Goal: Task Accomplishment & Management: Complete application form

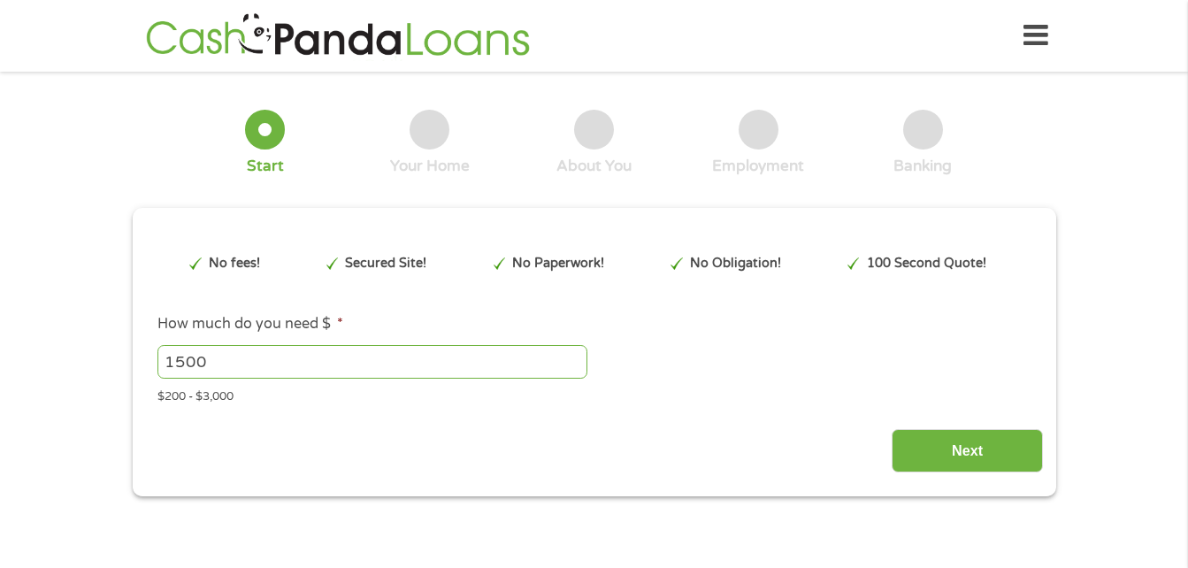
type input "Cj0KCQjw6bfHBhDNARIsAIGsqLiO7R6bS6F9CEZu_KP5bRISx2rtMBFXdH23d1RXRzH-te5ULdJVbsw…"
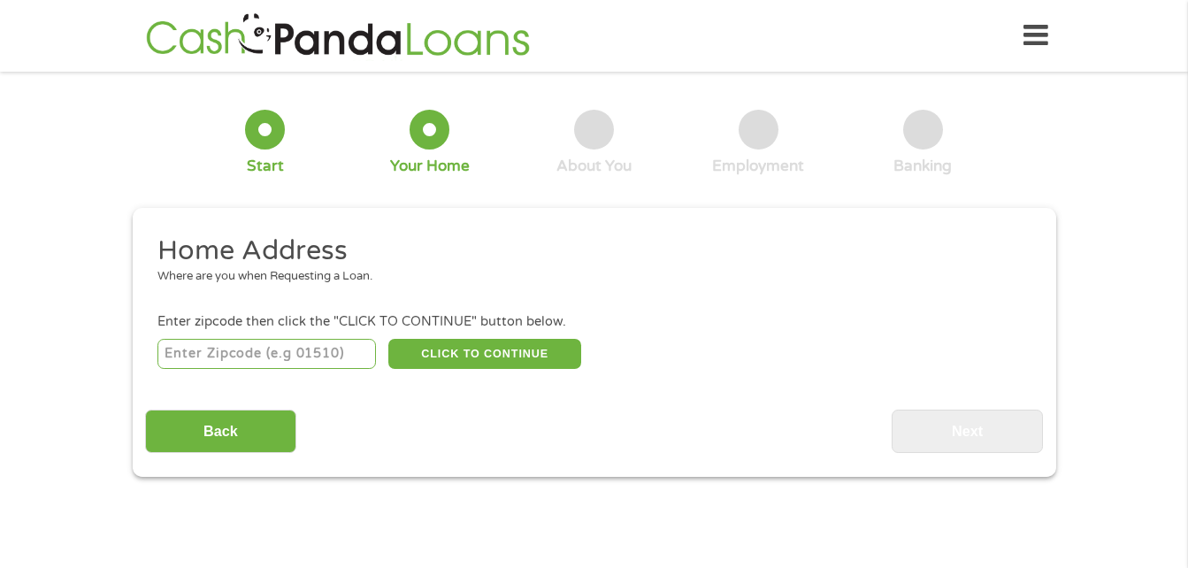
click at [219, 358] on input "number" at bounding box center [266, 354] width 219 height 30
type input "19601"
select select "[US_STATE]"
click at [473, 358] on button "CLICK TO CONTINUE" at bounding box center [484, 354] width 193 height 30
type input "19601"
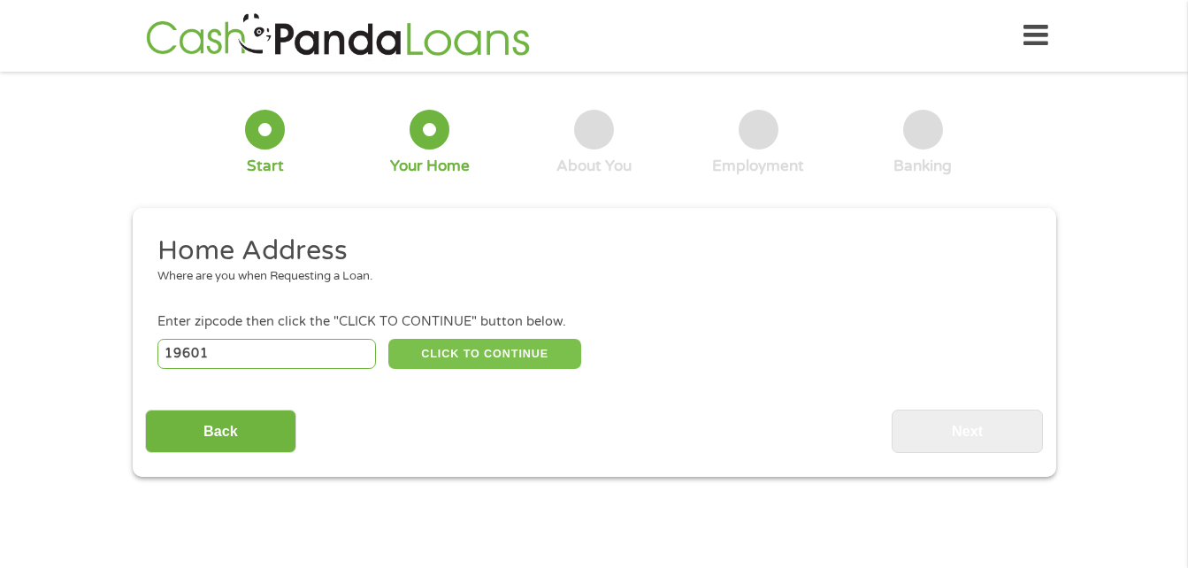
type input "Reading"
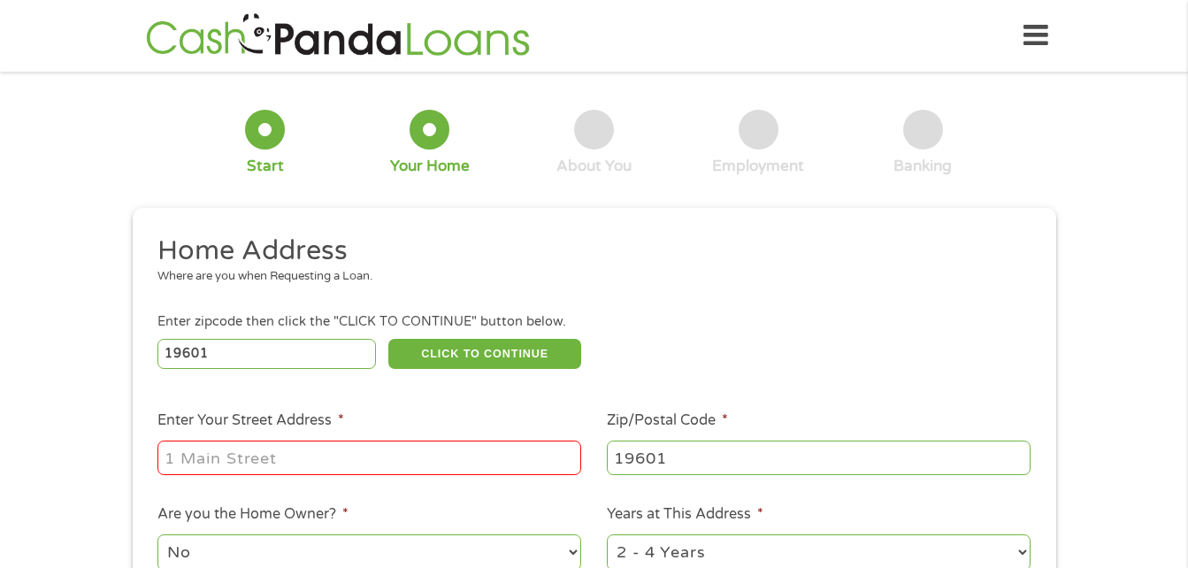
click at [432, 447] on input "Enter Your Street Address *" at bounding box center [369, 458] width 424 height 34
type input "[STREET_ADDRESS][PERSON_NAME]"
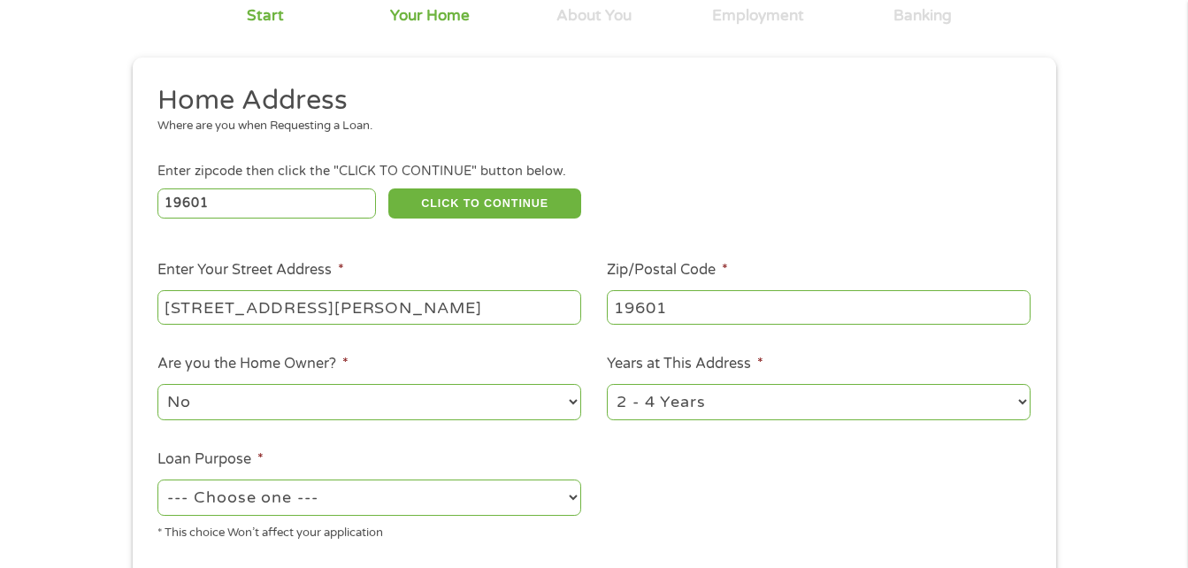
scroll to position [177, 0]
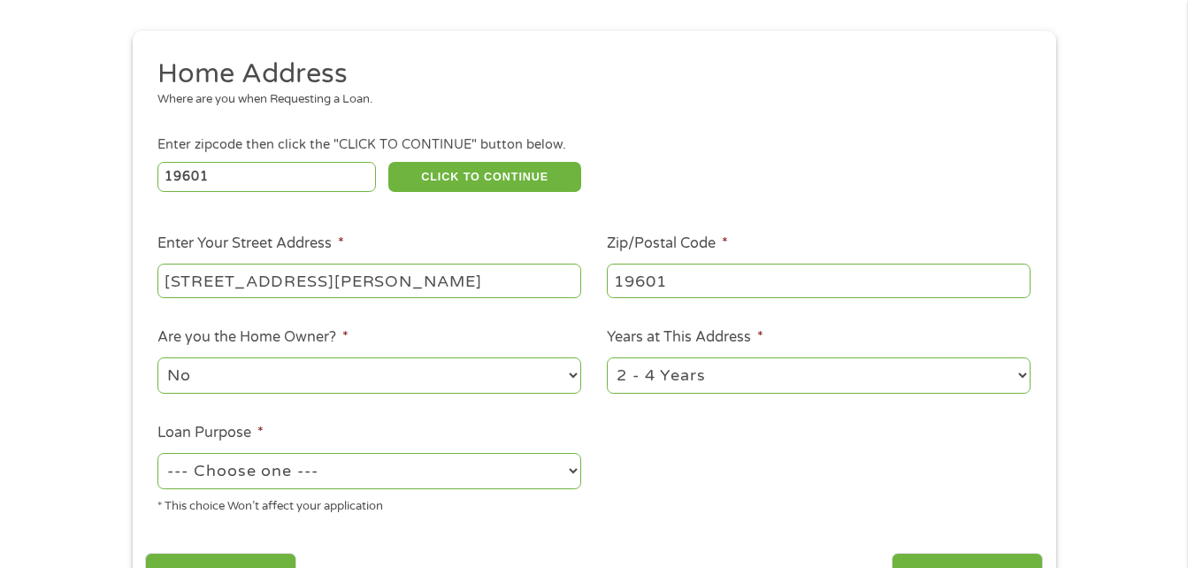
click at [666, 376] on select "1 Year or less 1 - 2 Years 2 - 4 Years Over 4 Years" at bounding box center [819, 375] width 424 height 36
select select "24months"
click at [607, 357] on select "1 Year or less 1 - 2 Years 2 - 4 Years Over 4 Years" at bounding box center [819, 375] width 424 height 36
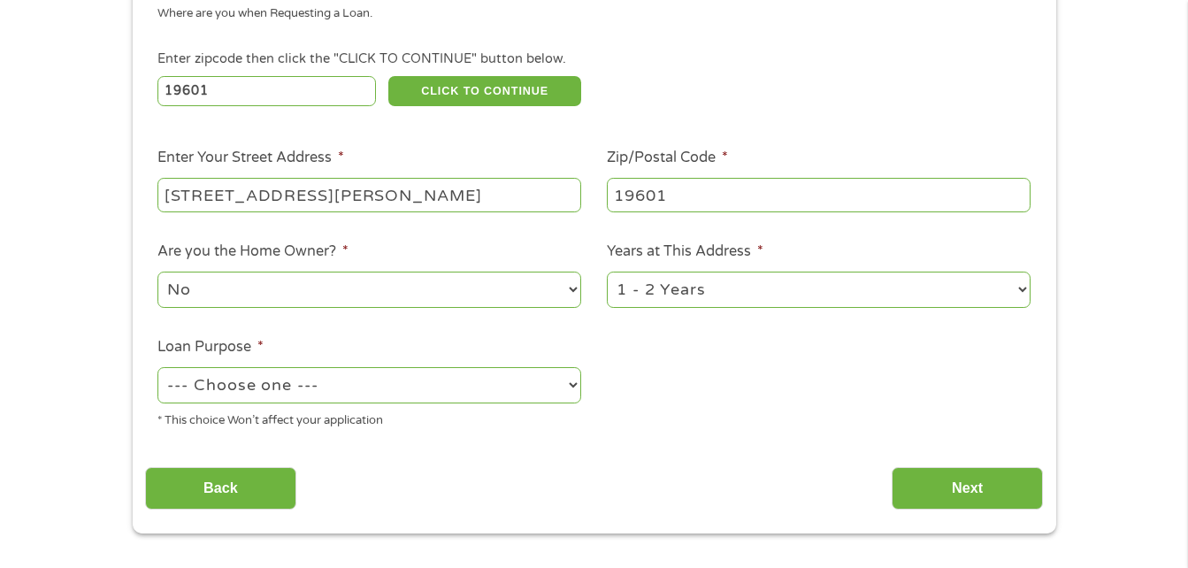
scroll to position [265, 0]
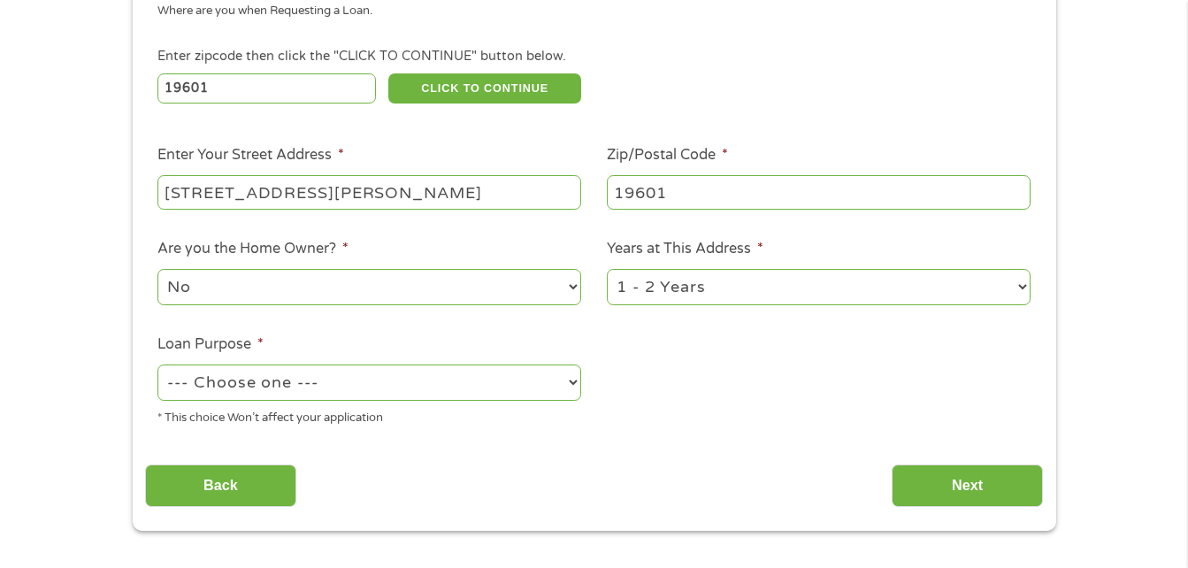
click at [429, 384] on select "--- Choose one --- Pay Bills Debt Consolidation Home Improvement Major Purchase…" at bounding box center [369, 383] width 424 height 36
select select "paybills"
click at [157, 365] on select "--- Choose one --- Pay Bills Debt Consolidation Home Improvement Major Purchase…" at bounding box center [369, 383] width 424 height 36
click at [1015, 475] on input "Next" at bounding box center [967, 486] width 151 height 43
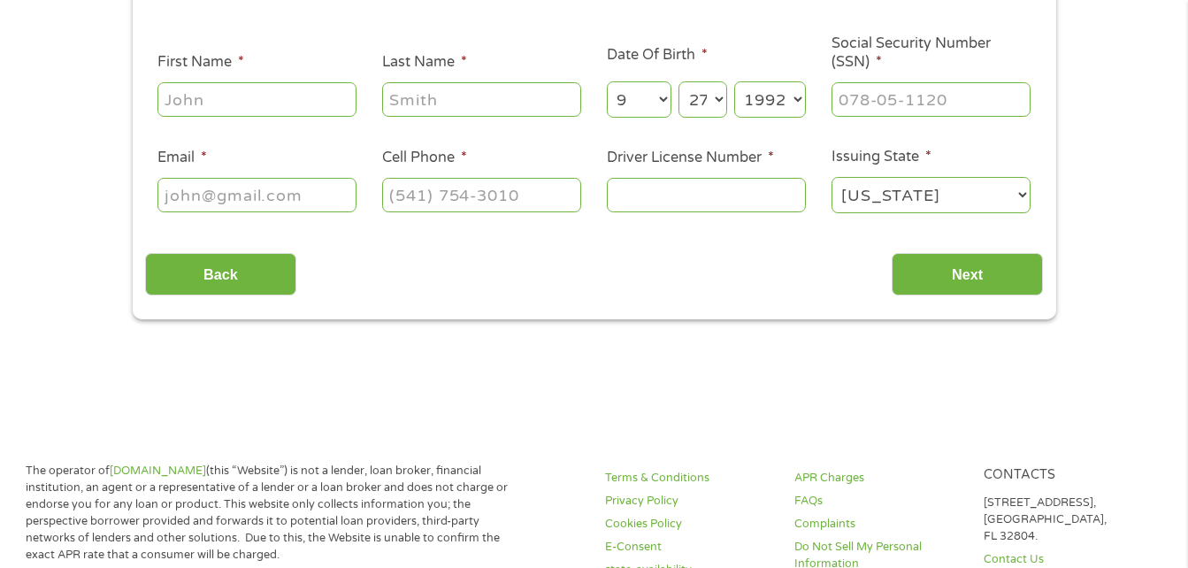
scroll to position [0, 0]
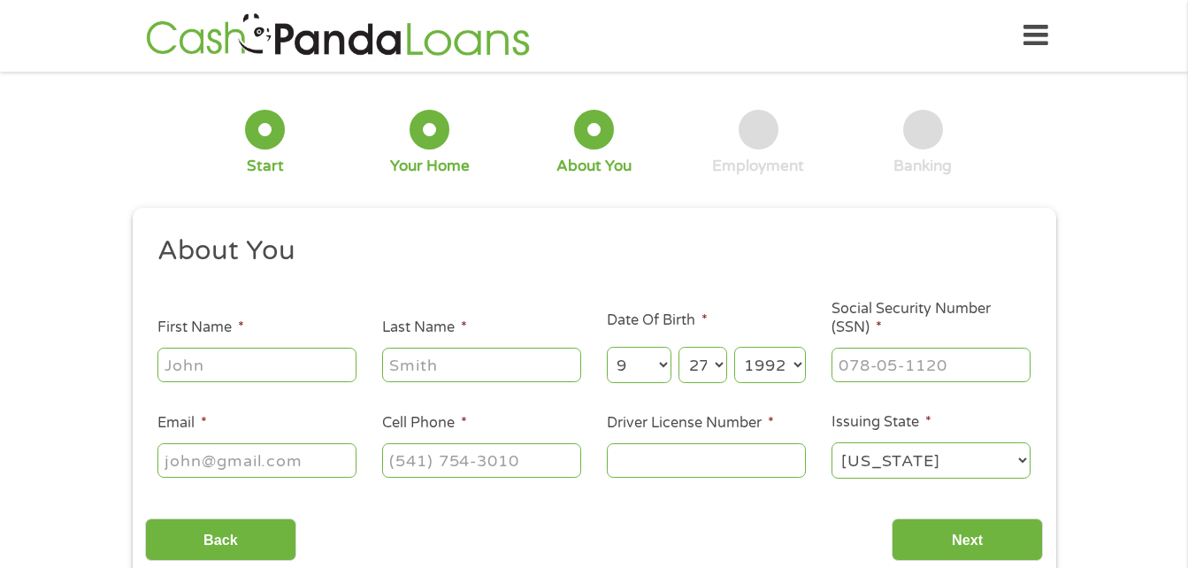
click at [276, 345] on div at bounding box center [256, 365] width 199 height 41
click at [320, 365] on input "First Name *" at bounding box center [256, 365] width 199 height 34
type input "[PERSON_NAME]"
type input "[EMAIL_ADDRESS][DOMAIN_NAME]"
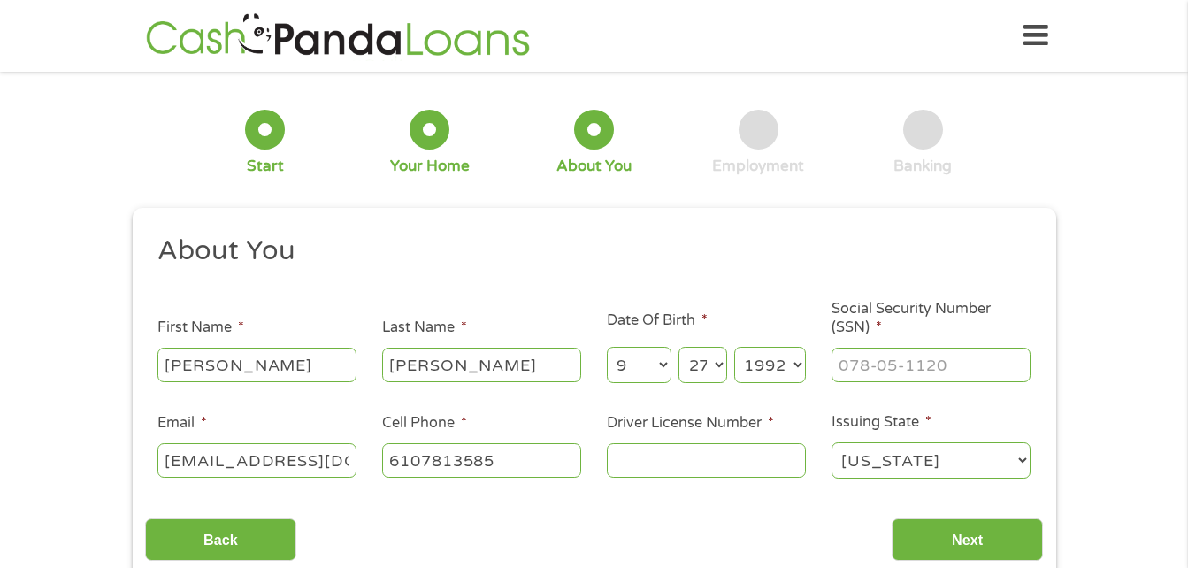
type input "[PHONE_NUMBER]"
click at [632, 472] on input "Driver License Number *" at bounding box center [706, 460] width 199 height 34
type input "31789809"
click at [915, 357] on input "___-__-____" at bounding box center [931, 365] width 199 height 34
type input "596-38-2149"
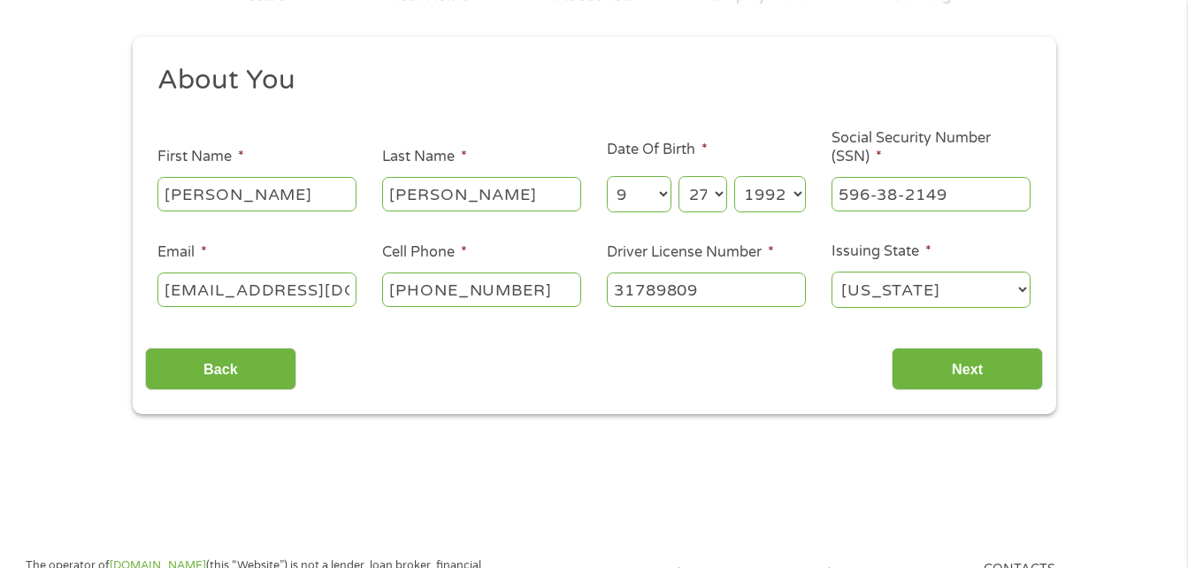
scroll to position [177, 0]
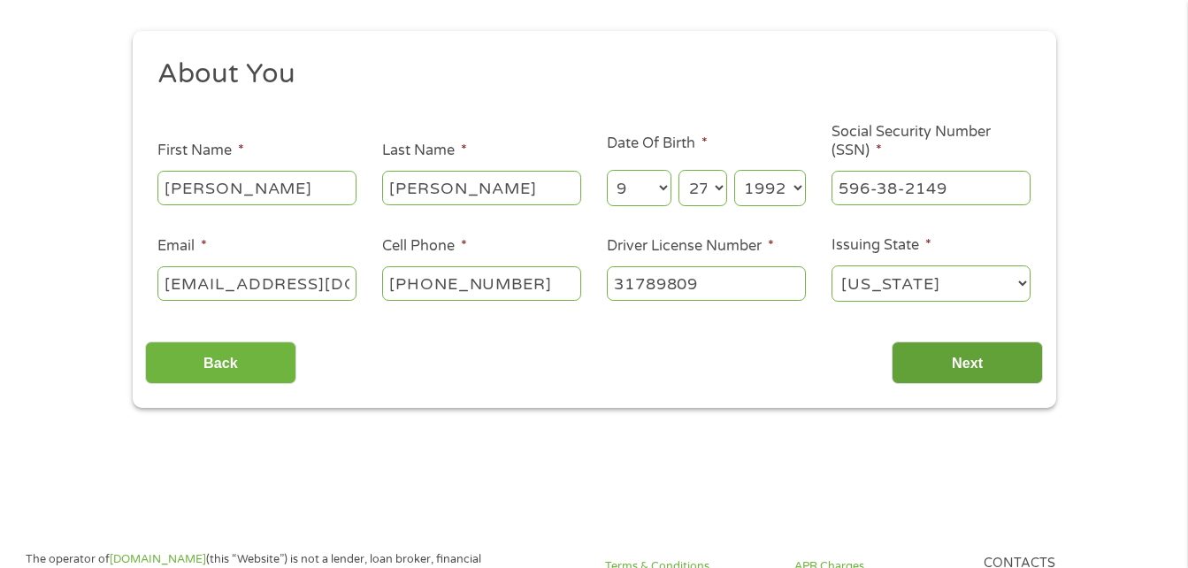
click at [984, 363] on input "Next" at bounding box center [967, 363] width 151 height 43
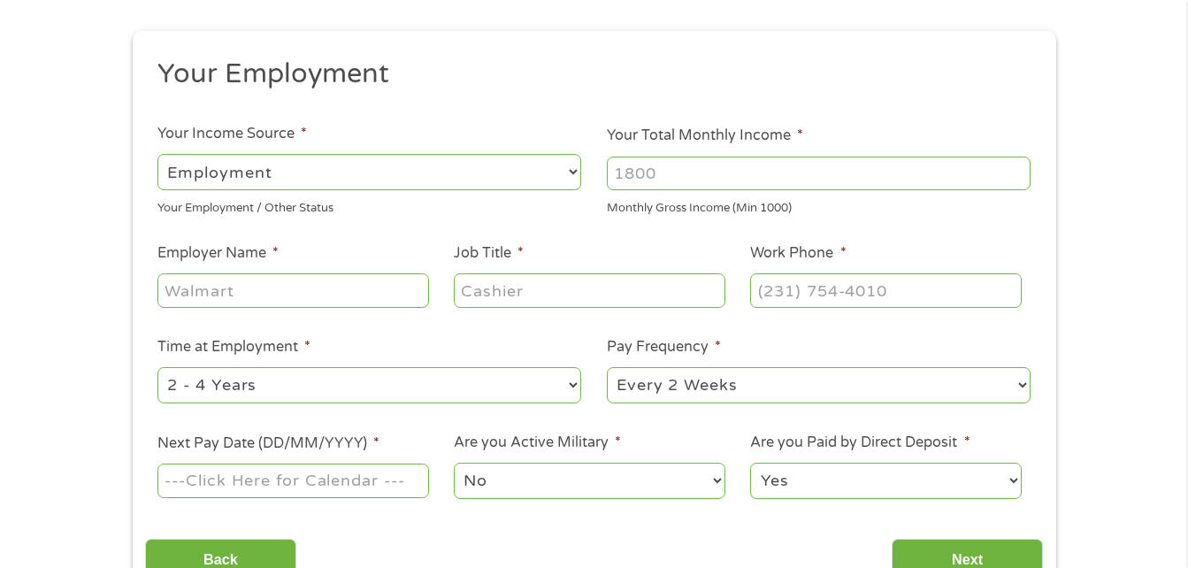
scroll to position [0, 0]
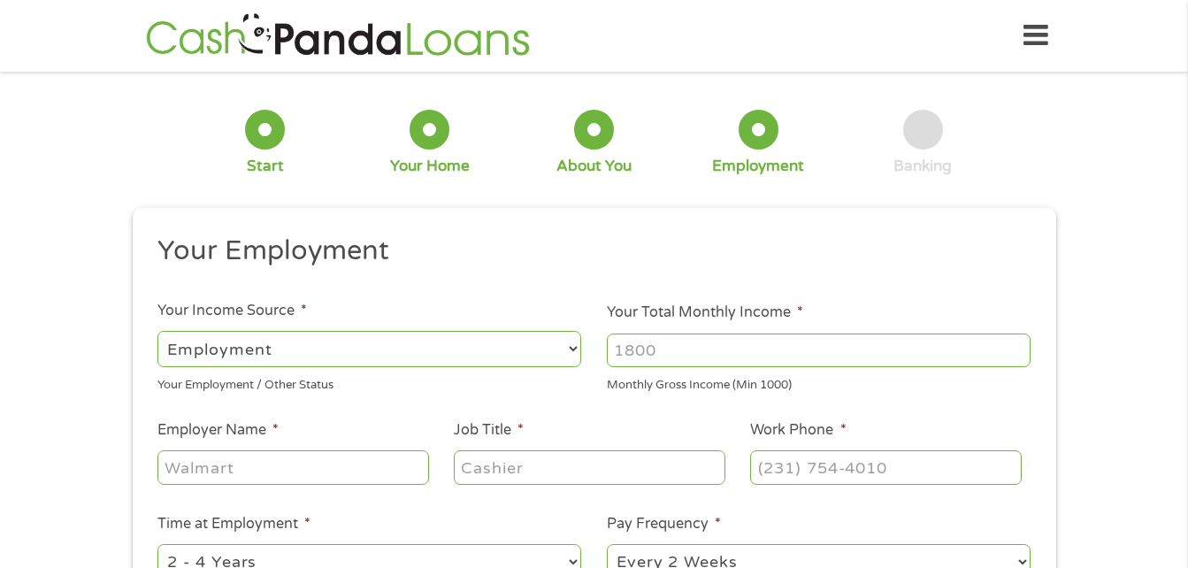
click at [380, 352] on select "--- Choose one --- Employment [DEMOGRAPHIC_DATA] Benefits" at bounding box center [369, 349] width 424 height 36
click at [157, 331] on select "--- Choose one --- Employment [DEMOGRAPHIC_DATA] Benefits" at bounding box center [369, 349] width 424 height 36
click at [645, 353] on input "Your Total Monthly Income *" at bounding box center [819, 351] width 424 height 34
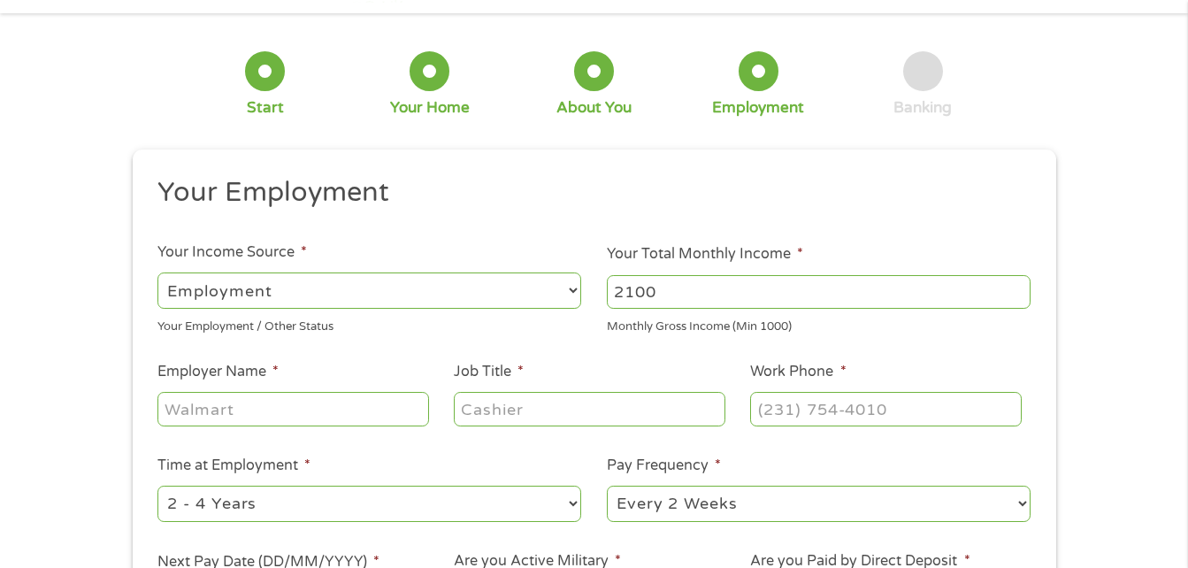
scroll to position [88, 0]
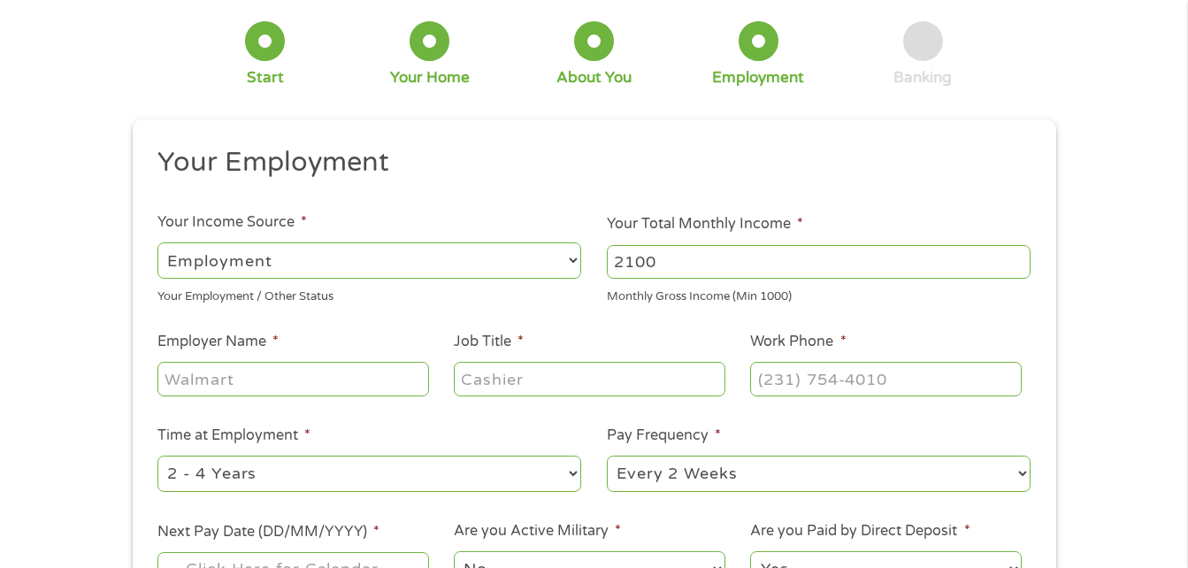
type input "2100"
click at [353, 370] on input "Employer Name *" at bounding box center [292, 379] width 271 height 34
type input "Genesys Packaging"
click at [537, 375] on input "Job Title *" at bounding box center [589, 379] width 271 height 34
type input "packer"
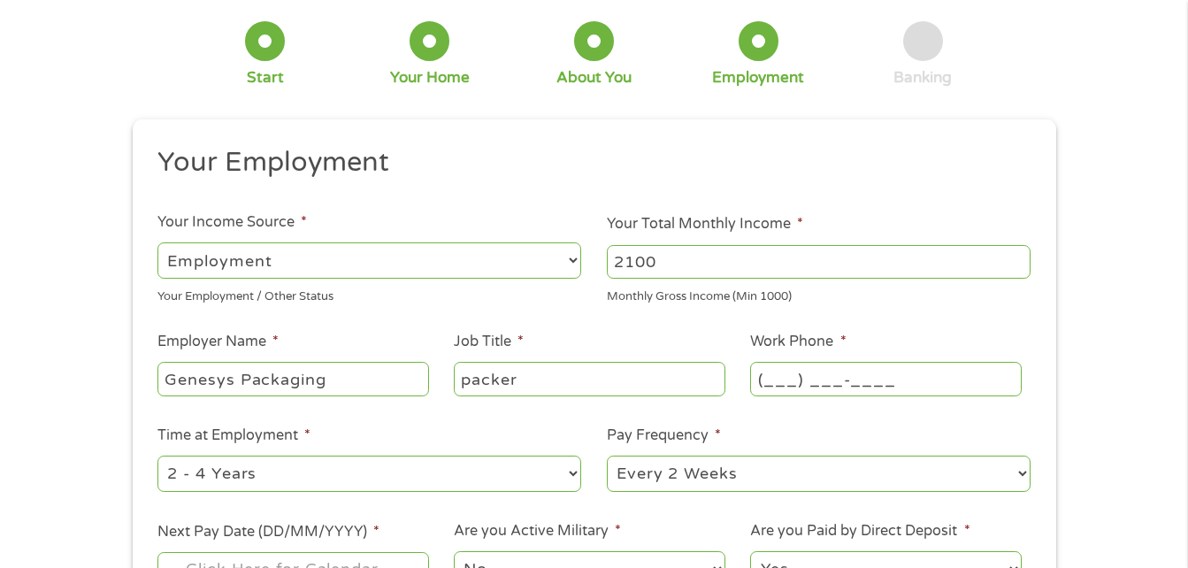
click at [845, 374] on input "(___) ___-____" at bounding box center [885, 379] width 271 height 34
type input "[PHONE_NUMBER]"
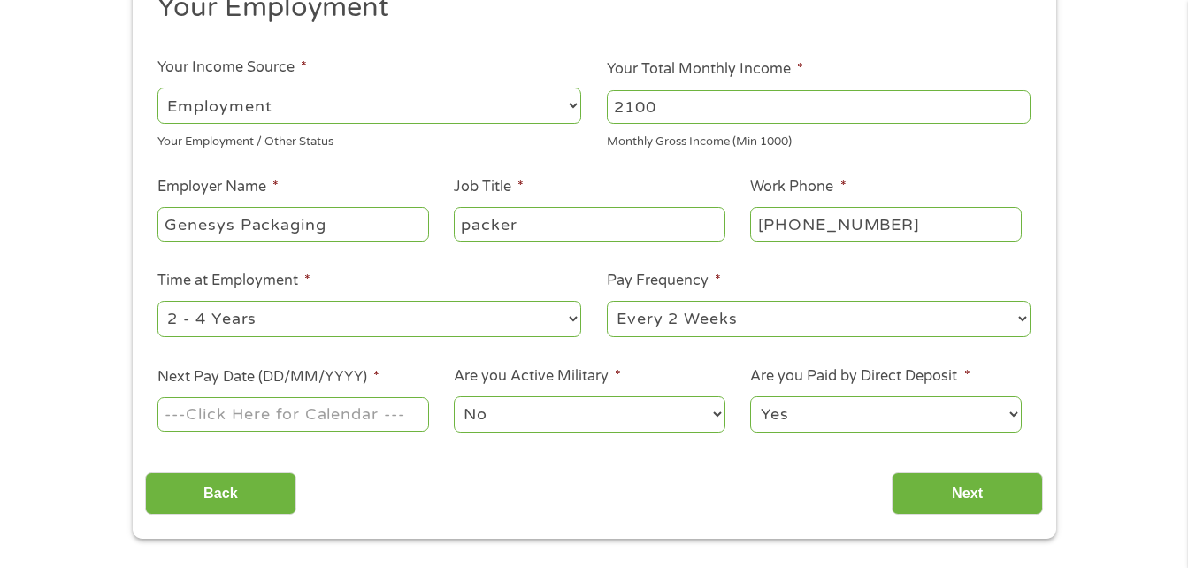
scroll to position [265, 0]
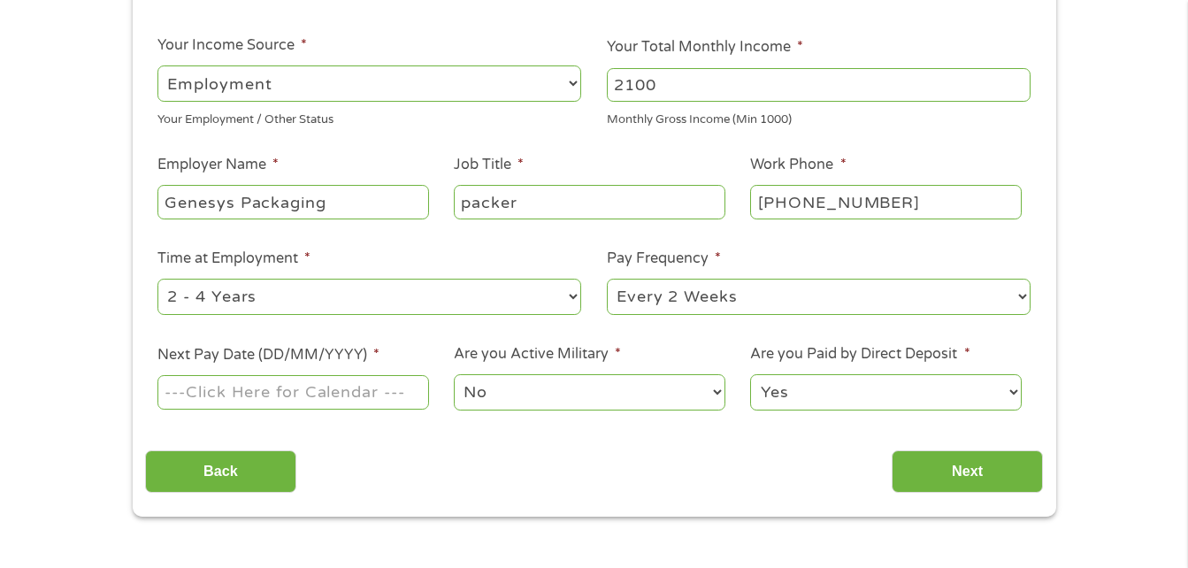
click at [224, 393] on input "Next Pay Date (DD/MM/YYYY) *" at bounding box center [292, 392] width 271 height 34
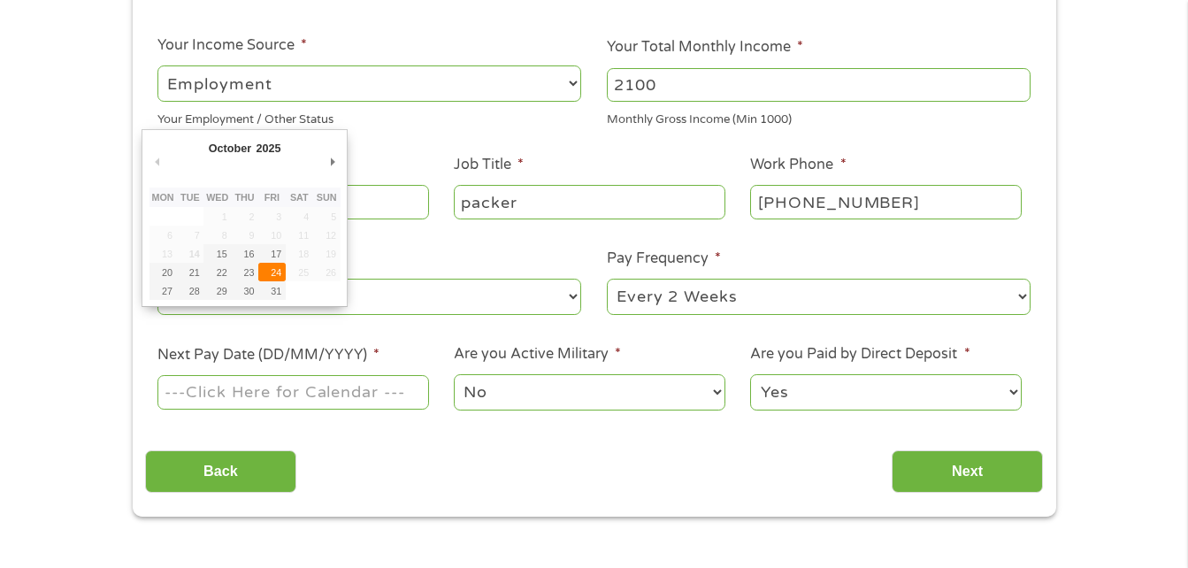
type input "[DATE]"
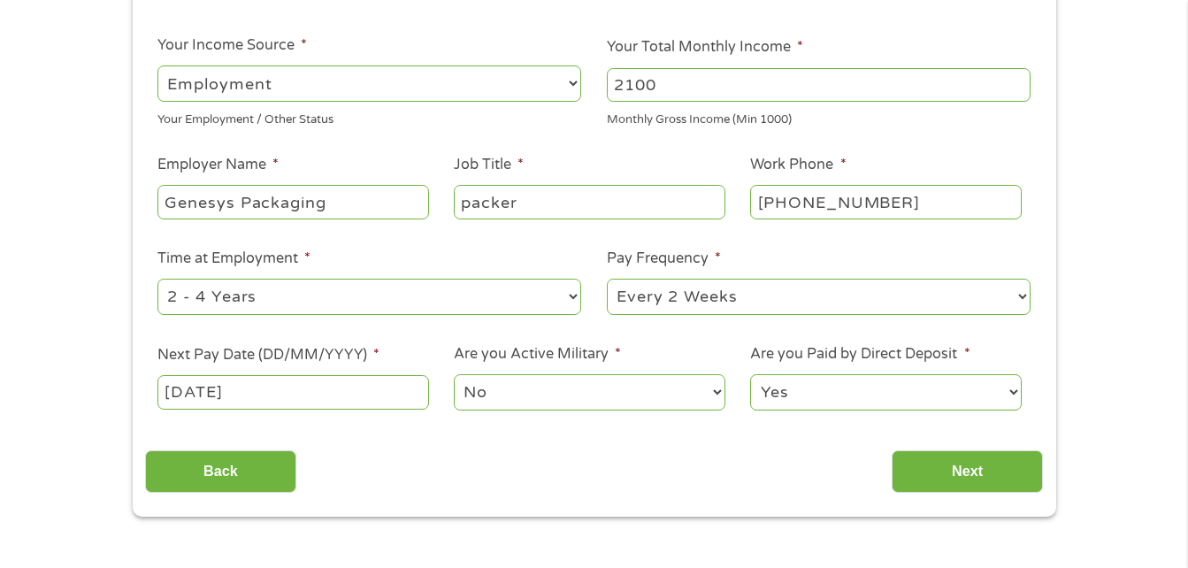
click at [844, 385] on select "Yes No" at bounding box center [885, 392] width 271 height 36
click at [750, 374] on select "Yes No" at bounding box center [885, 392] width 271 height 36
click at [978, 472] on input "Next" at bounding box center [967, 471] width 151 height 43
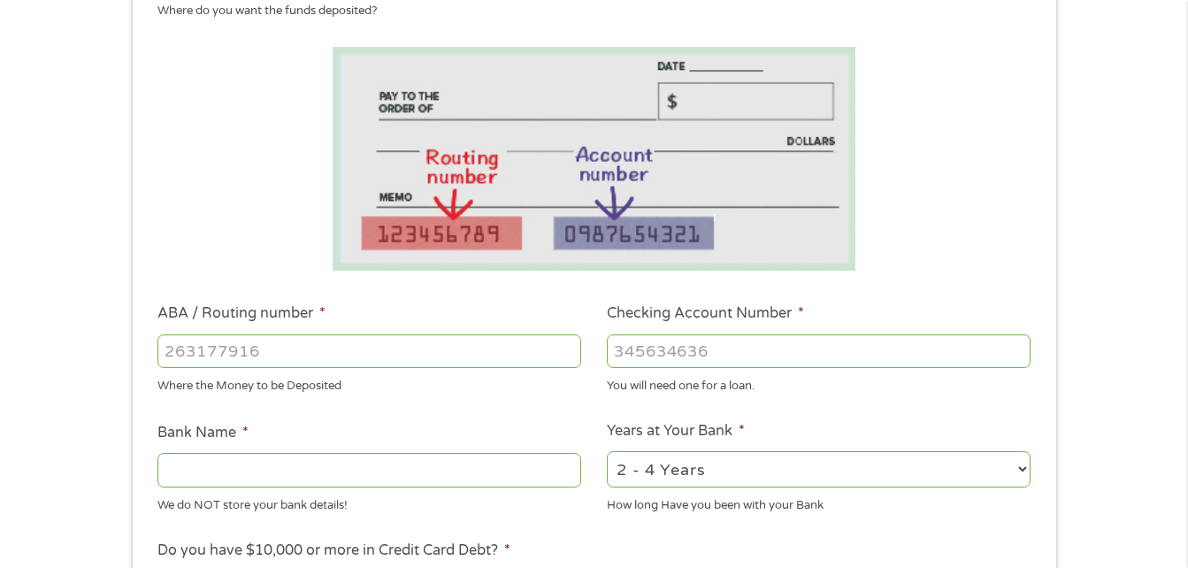
click at [226, 353] on input "ABA / Routing number *" at bounding box center [369, 351] width 424 height 34
type input "031101334"
type input "SoFi Bank, National Association"
type input "031101334"
click at [679, 342] on input "Checking Account Number *" at bounding box center [819, 351] width 424 height 34
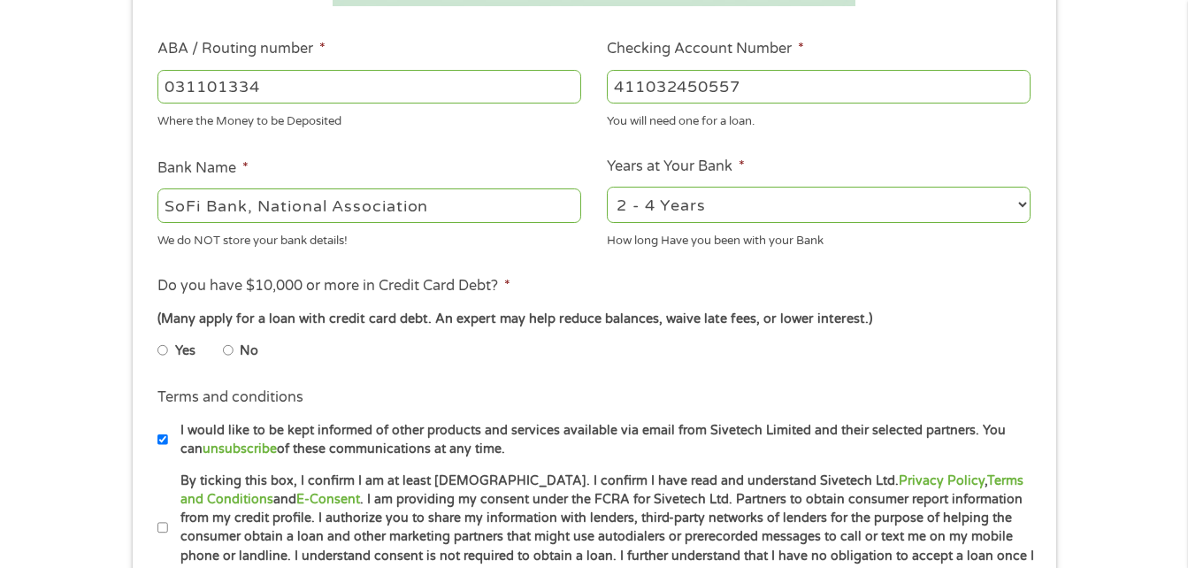
scroll to position [531, 0]
type input "411032450557"
click at [837, 193] on select "2 - 4 Years 6 - 12 Months 1 - 2 Years Over 4 Years" at bounding box center [819, 204] width 424 height 36
select select "24months"
click at [607, 186] on select "2 - 4 Years 6 - 12 Months 1 - 2 Years Over 4 Years" at bounding box center [819, 204] width 424 height 36
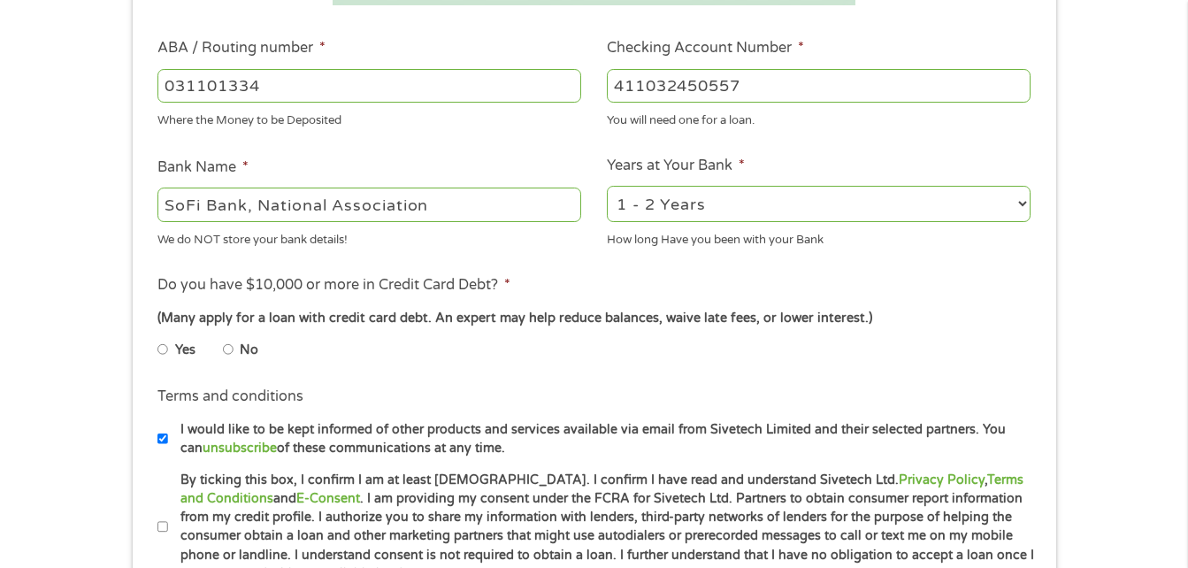
click at [223, 345] on input "No" at bounding box center [228, 349] width 11 height 28
radio input "true"
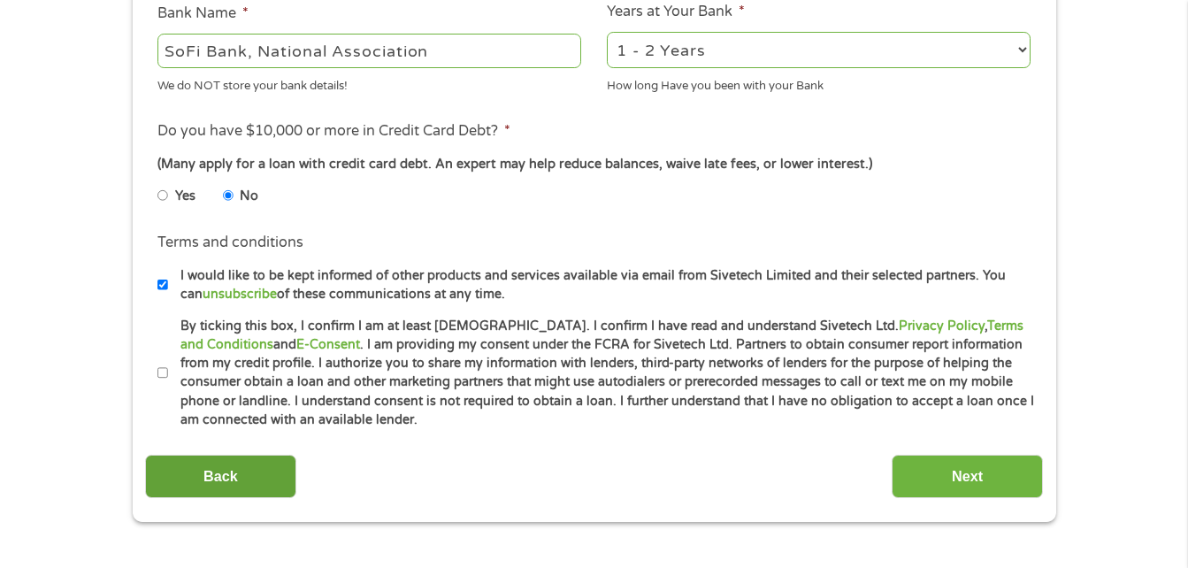
scroll to position [708, 0]
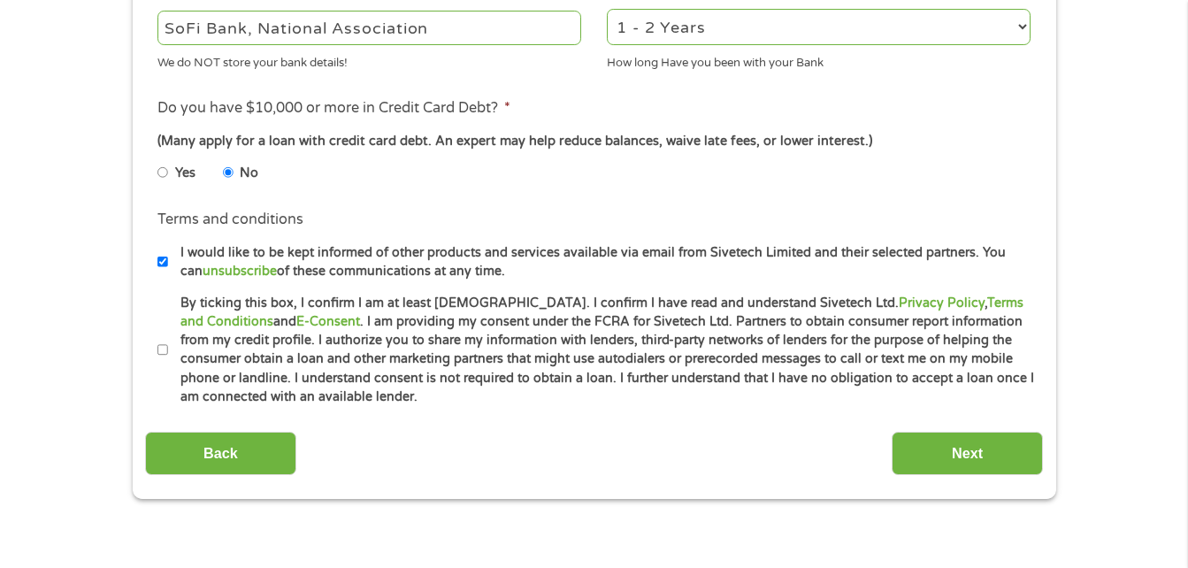
click at [165, 353] on input "By ticking this box, I confirm I am at least [DEMOGRAPHIC_DATA]. I confirm I ha…" at bounding box center [162, 350] width 11 height 28
checkbox input "true"
click at [934, 441] on input "Next" at bounding box center [967, 453] width 151 height 43
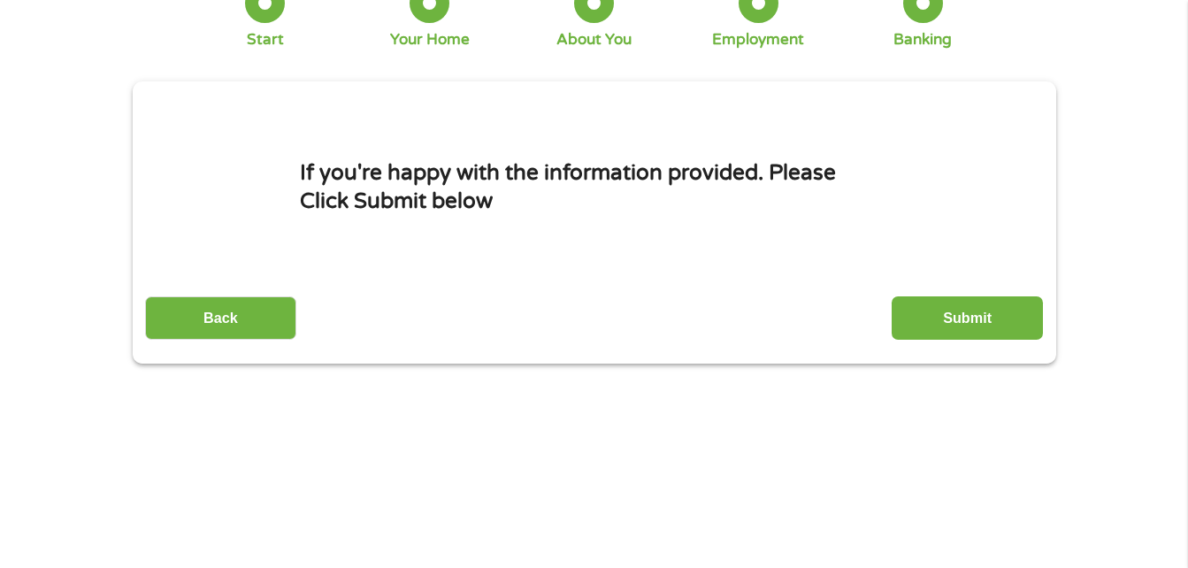
scroll to position [0, 0]
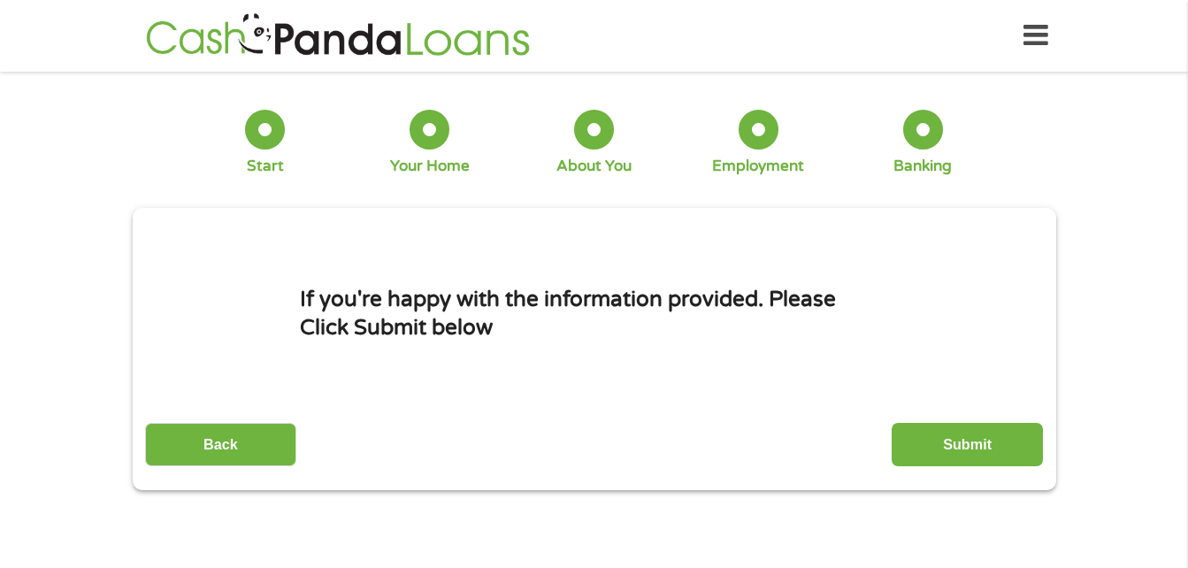
click at [963, 441] on input "Submit" at bounding box center [967, 444] width 151 height 43
